Goal: Find contact information: Find specific fact

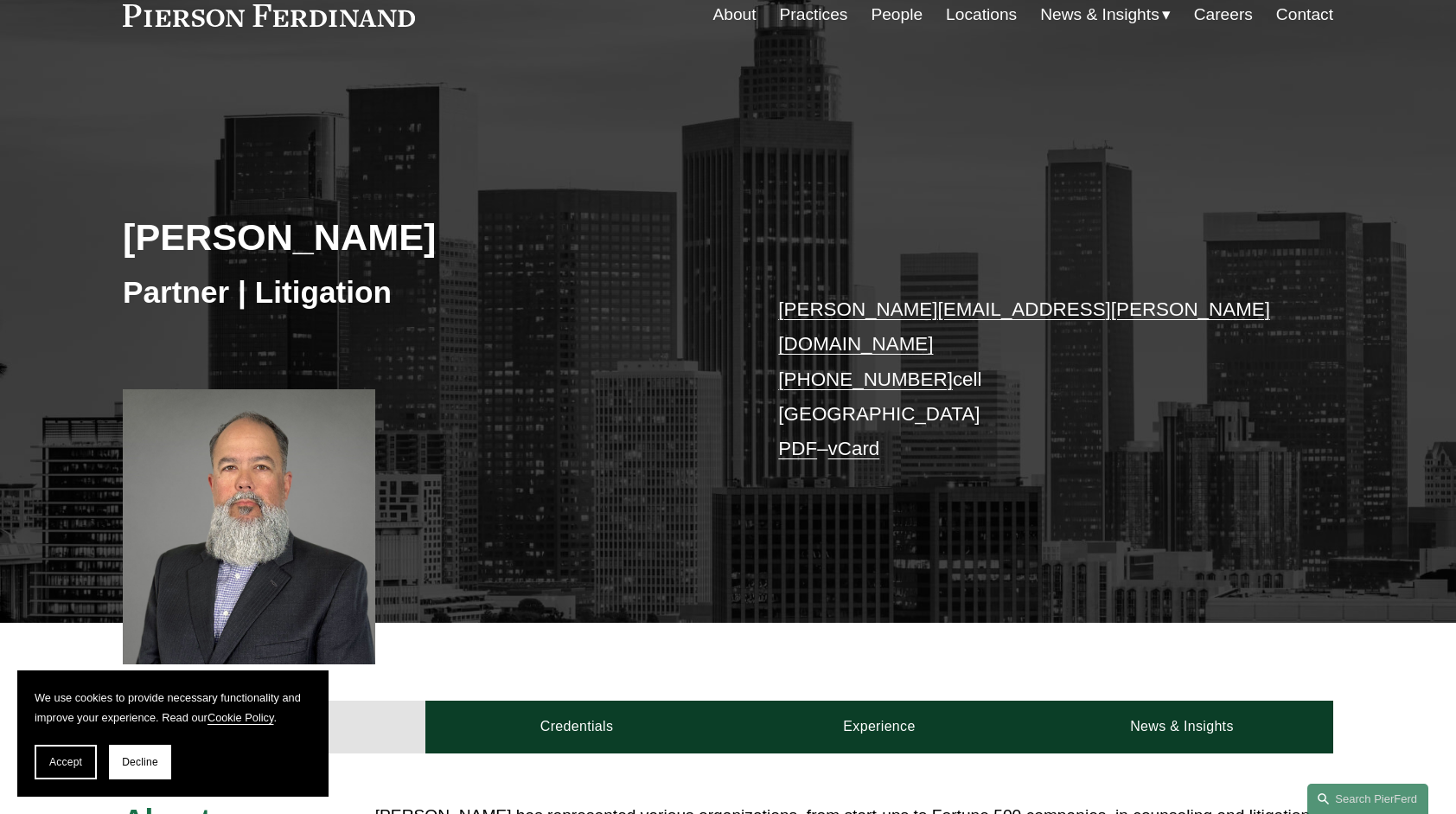
scroll to position [259, 0]
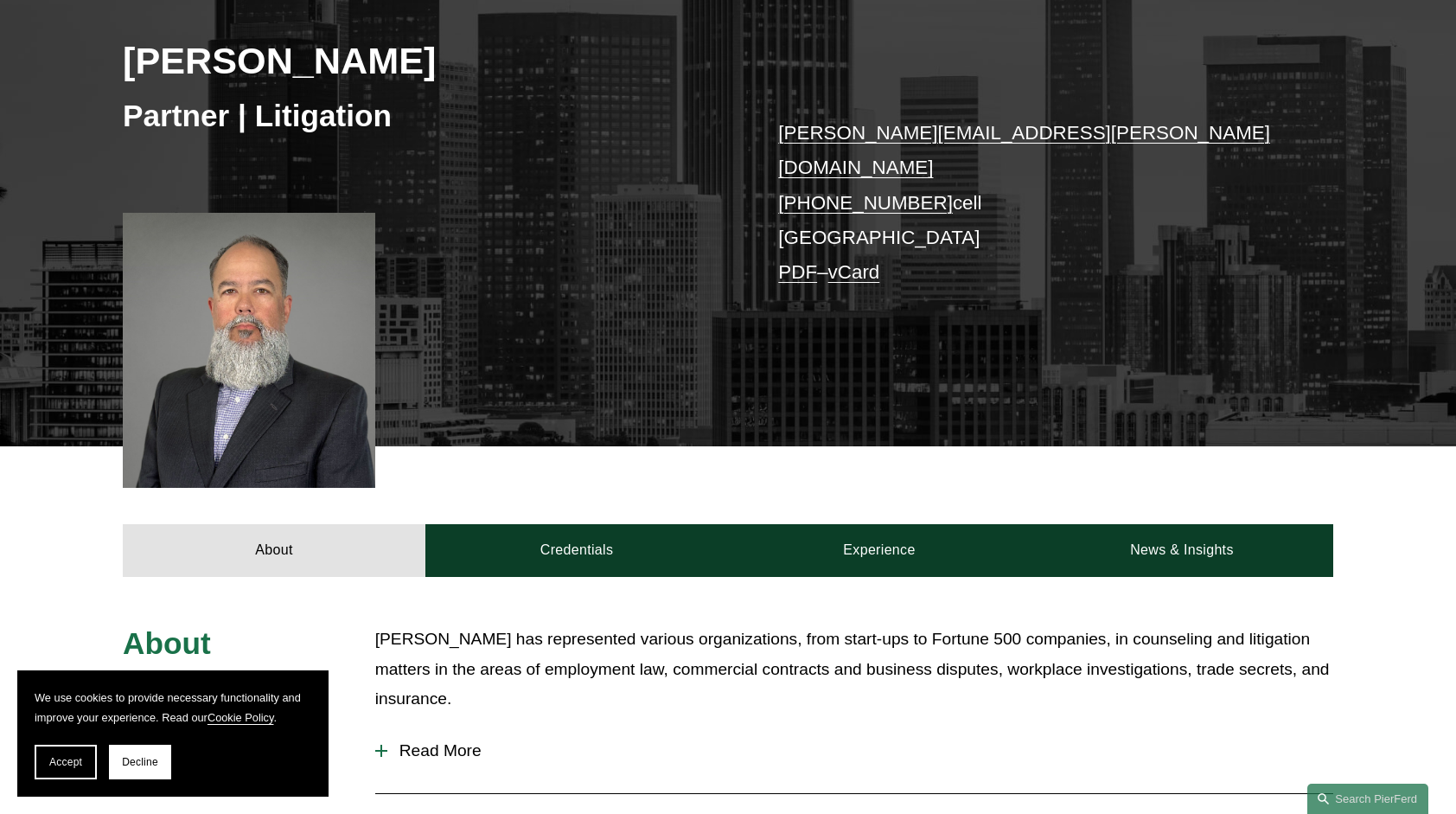
click at [840, 204] on p "brandon.willenberg@pierferd.com +1.760.518.8155 cell Los Angeles PDF – vCard" at bounding box center [1029, 203] width 503 height 175
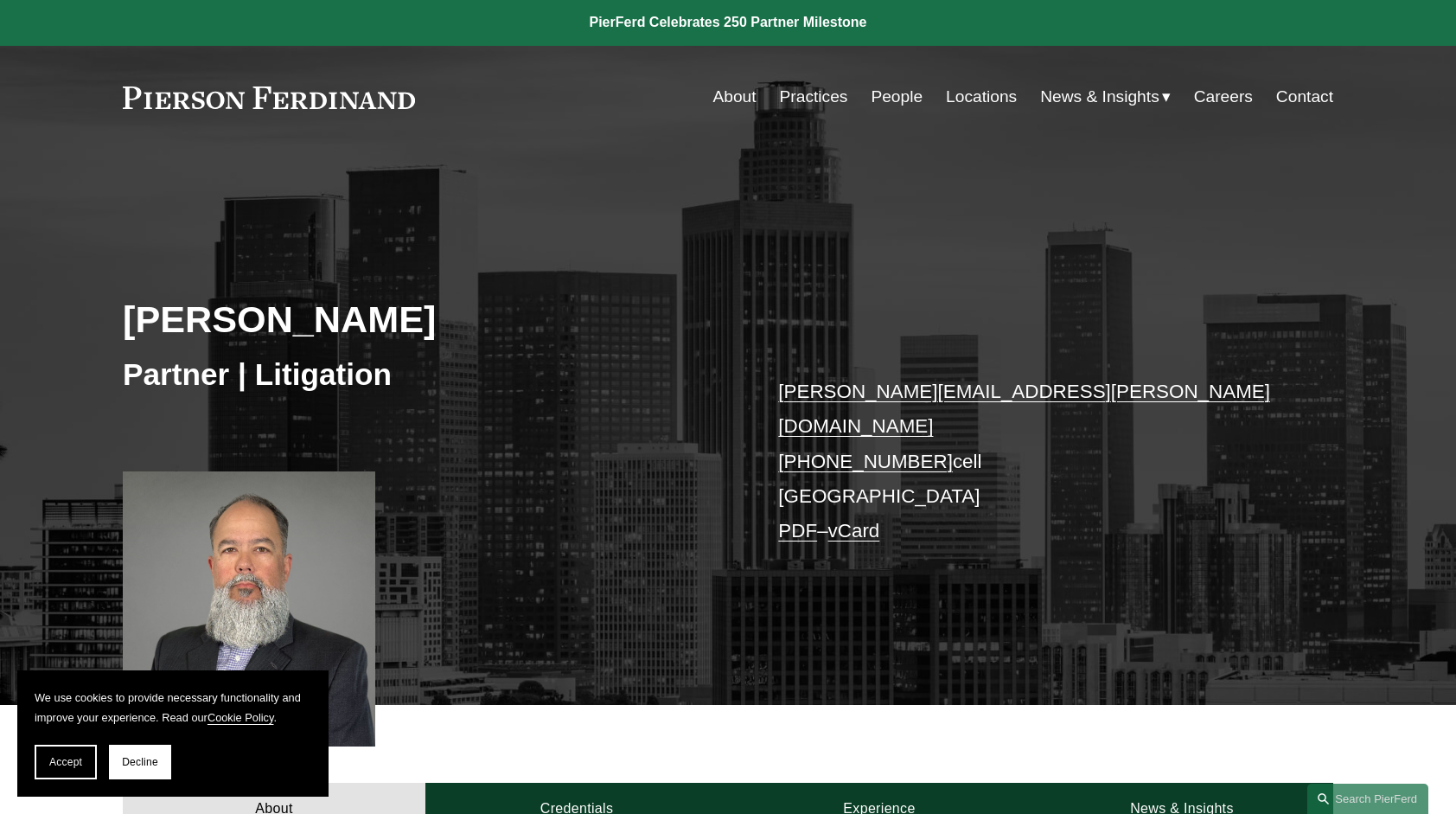
scroll to position [0, 0]
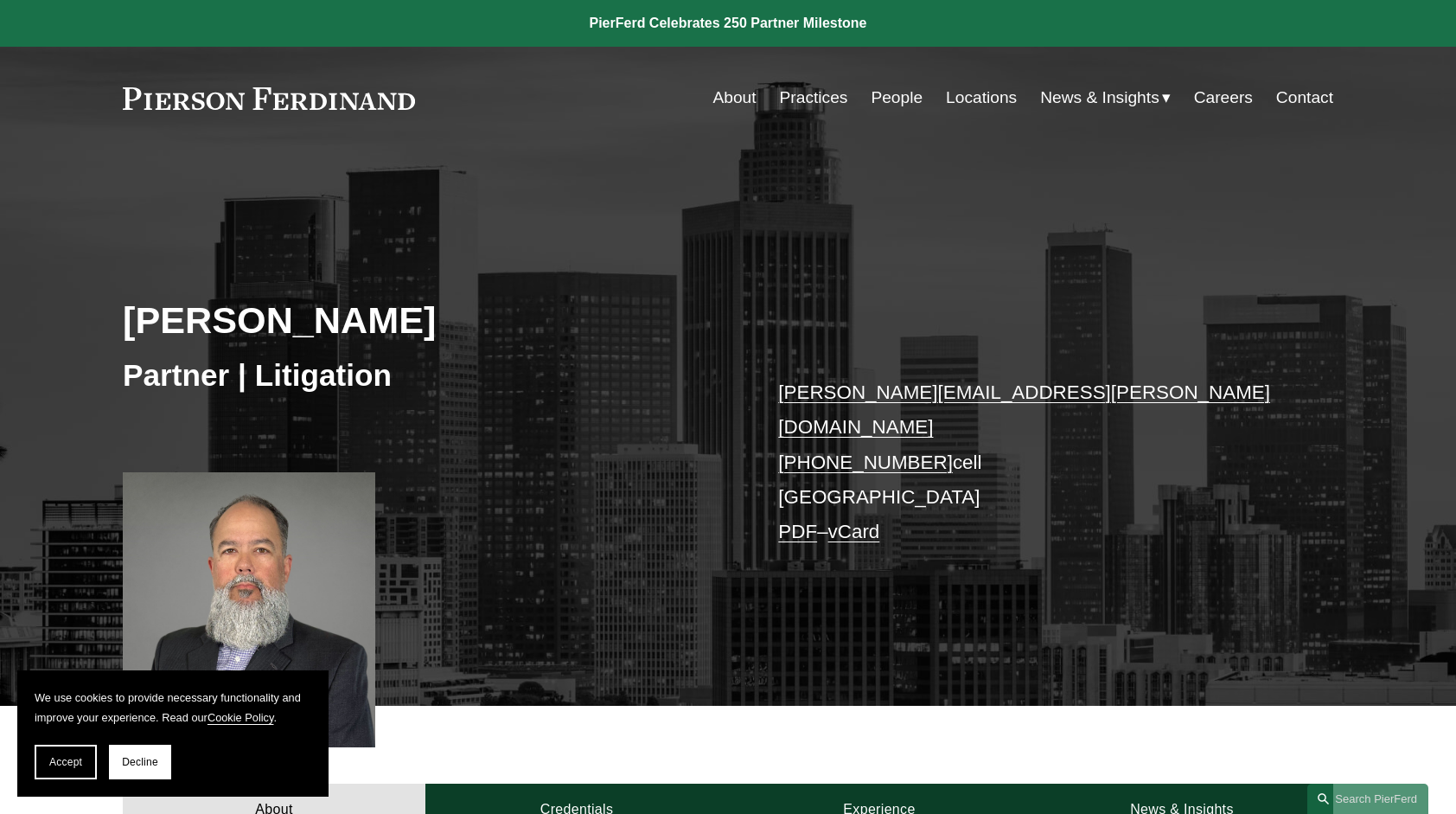
click at [952, 94] on link "Locations" at bounding box center [981, 97] width 71 height 33
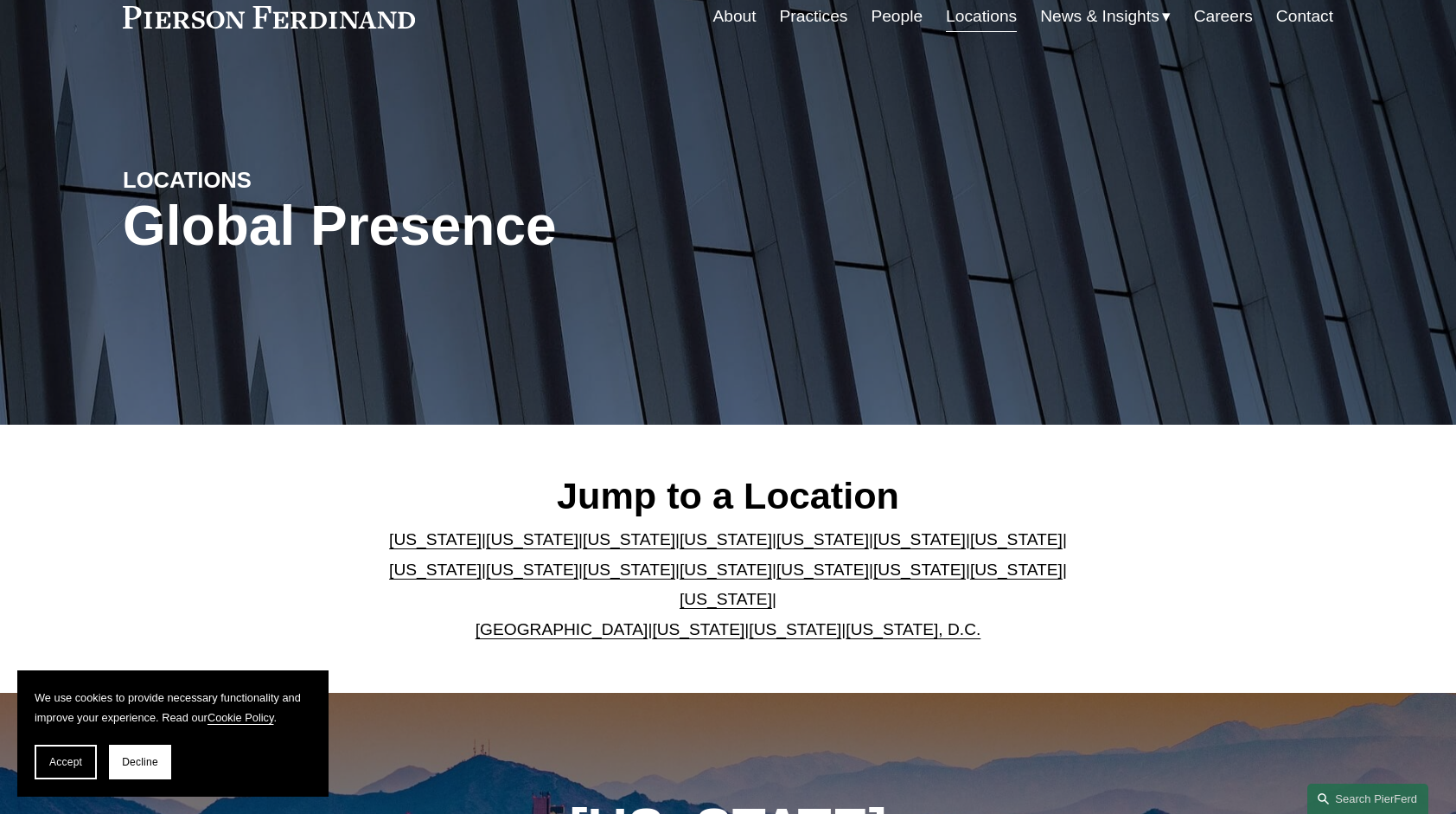
scroll to position [259, 0]
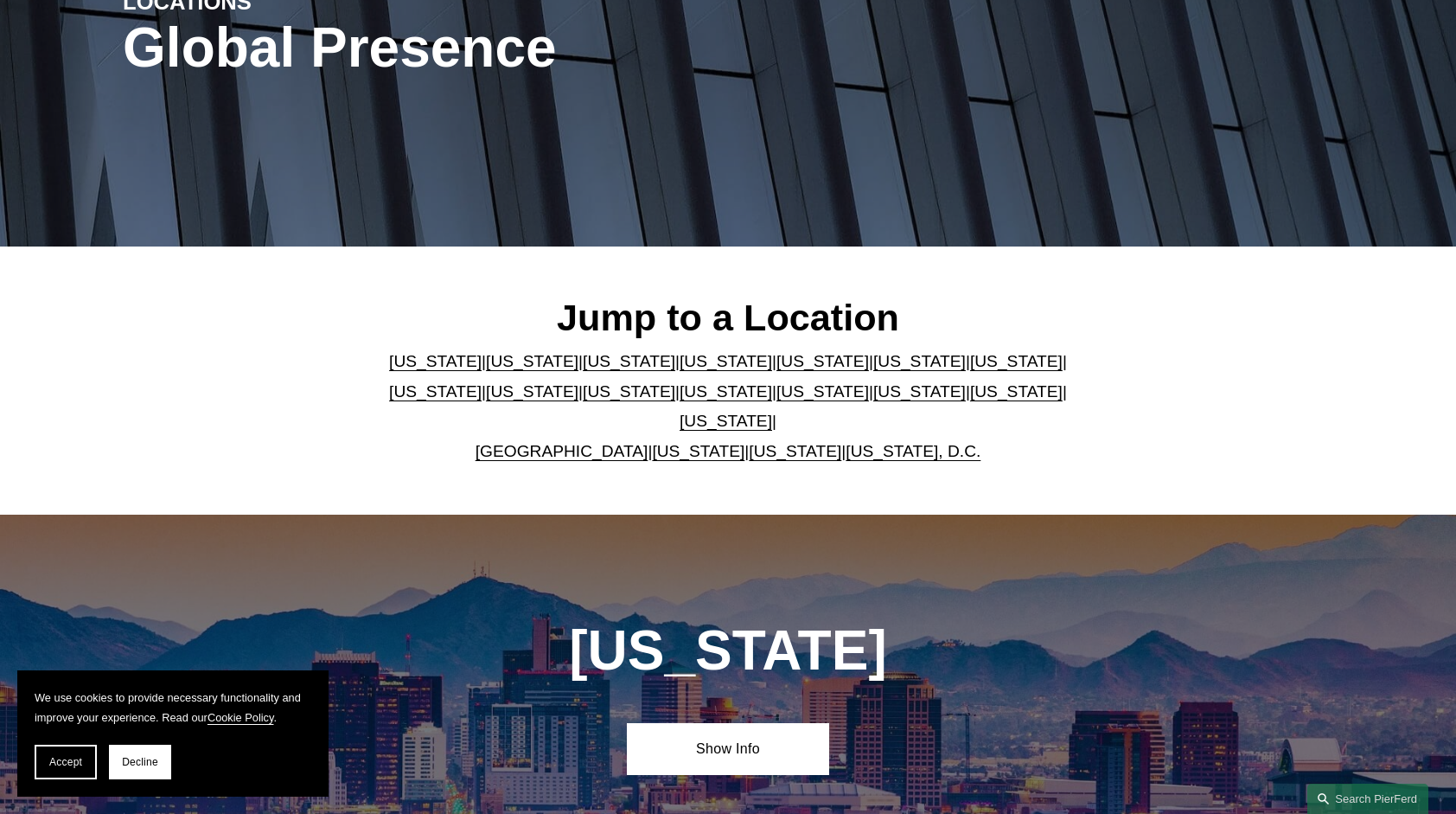
click at [500, 370] on link "[US_STATE]" at bounding box center [532, 360] width 92 height 18
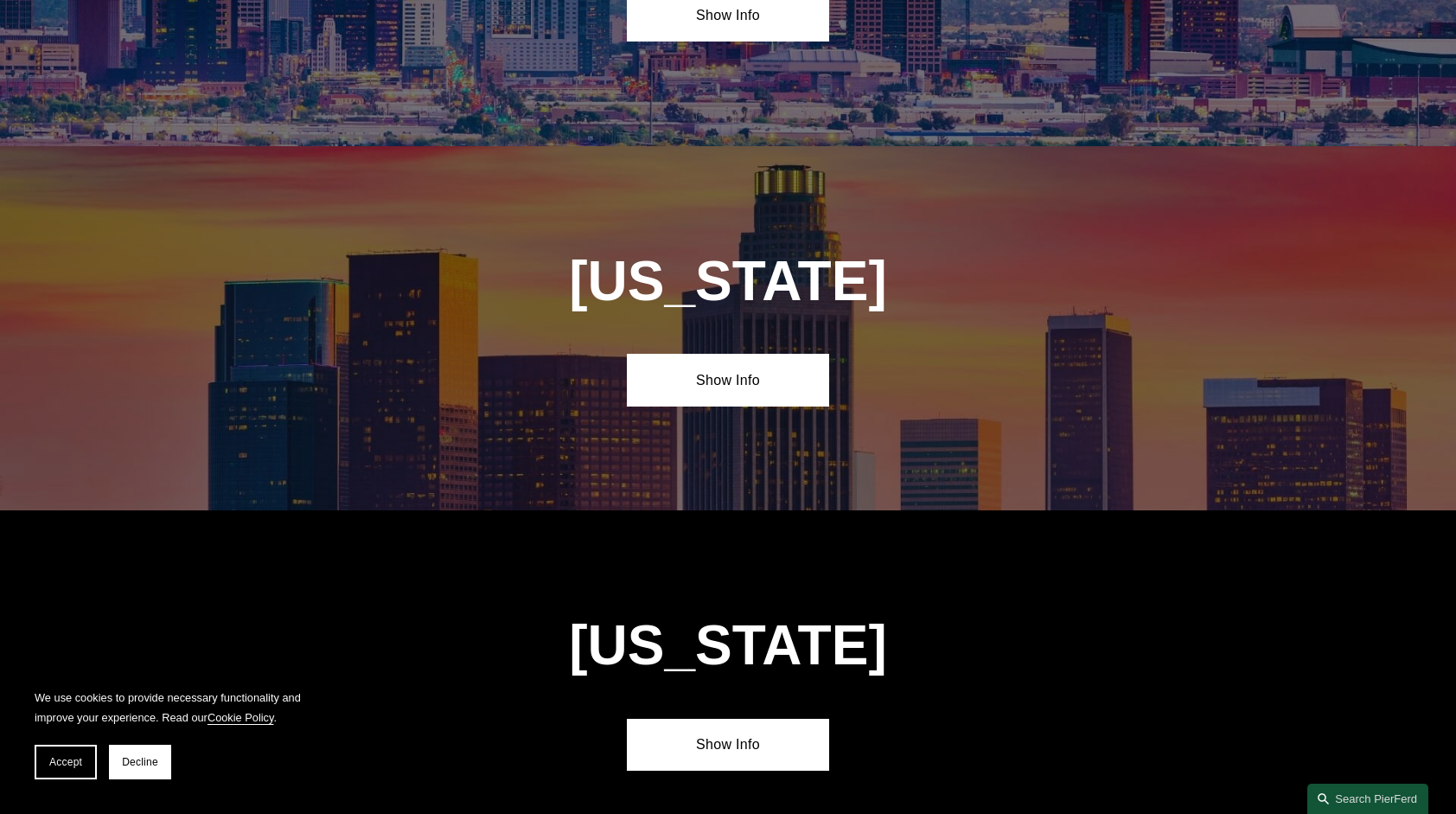
scroll to position [1140, 0]
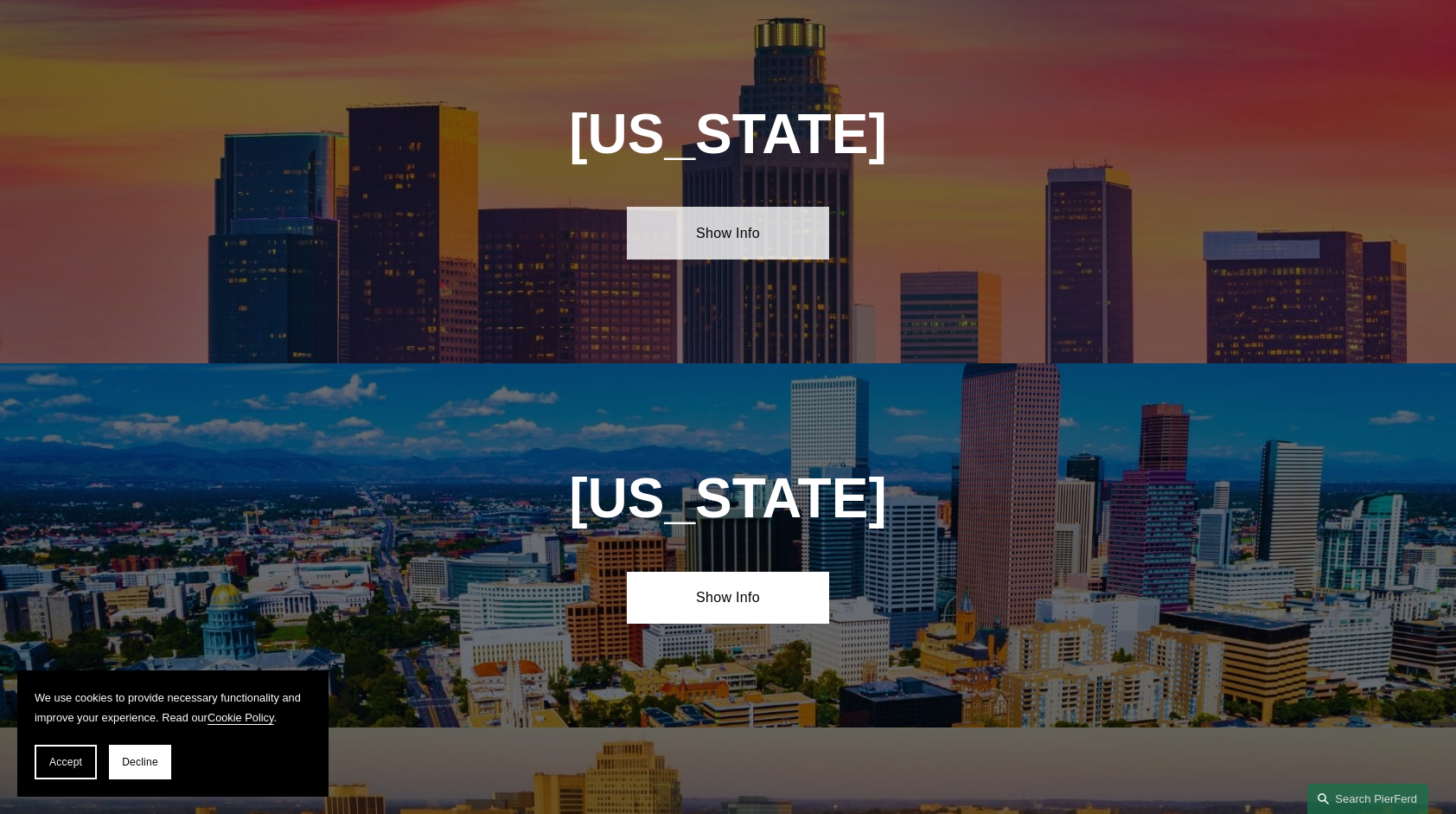
click at [738, 250] on link "Show Info" at bounding box center [727, 232] width 201 height 52
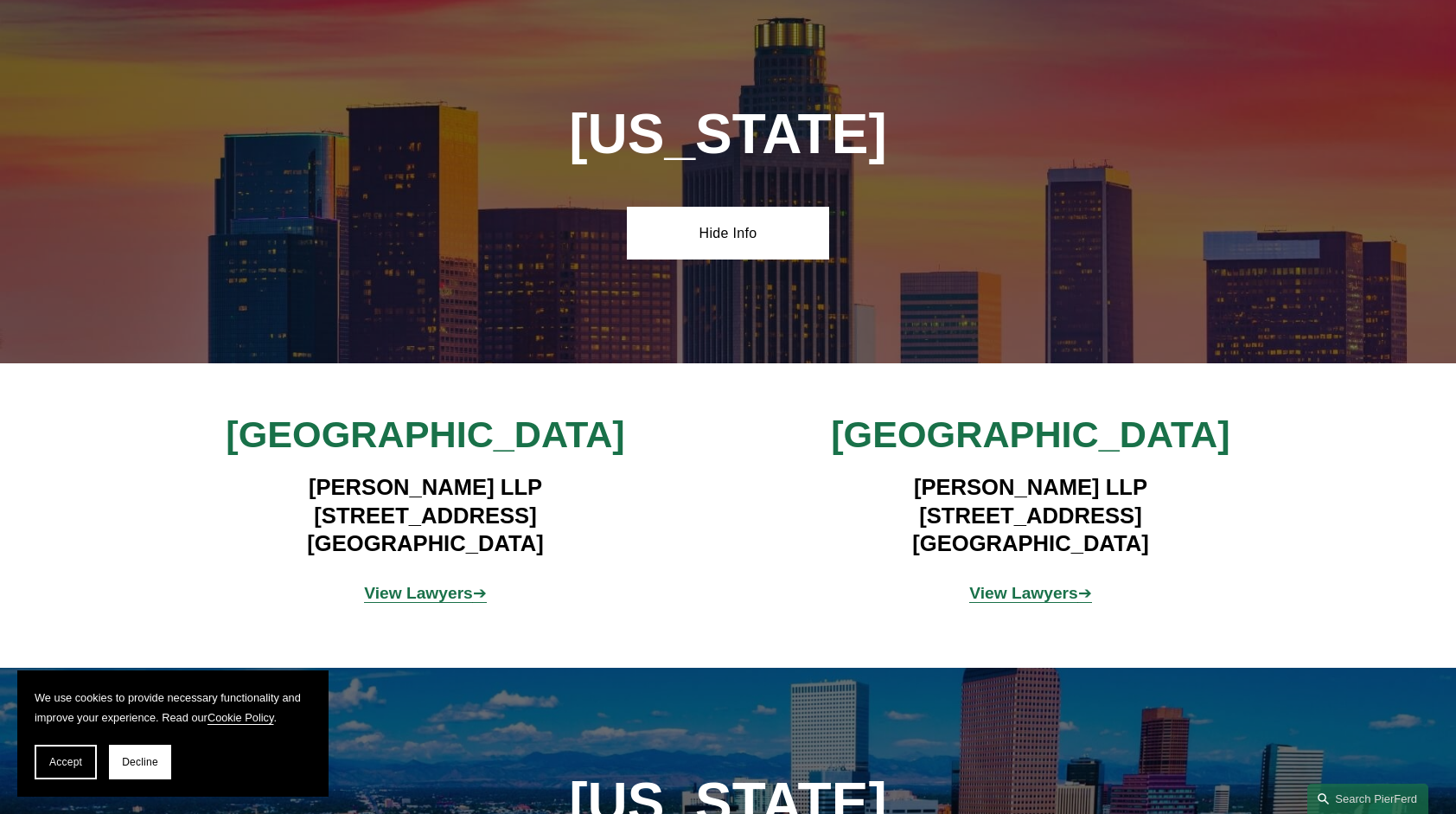
drag, startPoint x: 313, startPoint y: 483, endPoint x: 541, endPoint y: 543, distance: 235.8
click at [541, 543] on h4 "[PERSON_NAME] LLP [STREET_ADDRESS]" at bounding box center [424, 514] width 503 height 84
click at [314, 521] on h4 "[PERSON_NAME] LLP [STREET_ADDRESS]" at bounding box center [424, 514] width 503 height 84
drag, startPoint x: 265, startPoint y: 514, endPoint x: 555, endPoint y: 541, distance: 291.3
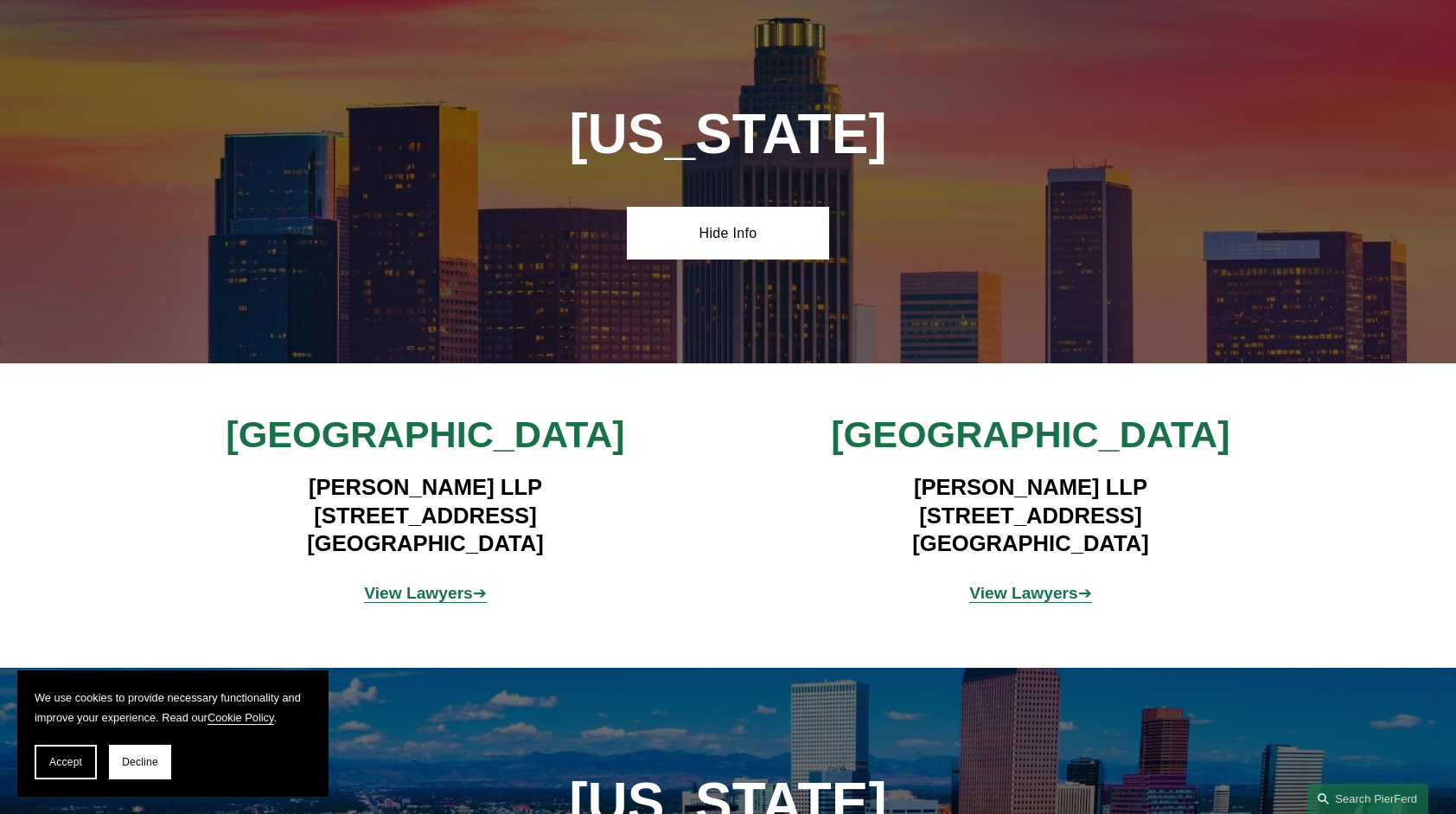
click at [555, 541] on h4 "[PERSON_NAME] LLP [STREET_ADDRESS]" at bounding box center [424, 514] width 503 height 84
copy h4 "[STREET_ADDRESS]"
